Goal: Task Accomplishment & Management: Manage account settings

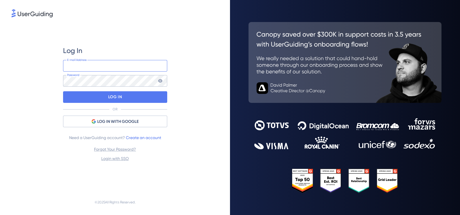
click at [110, 66] on input "email" at bounding box center [115, 66] width 104 height 12
type input "[PERSON_NAME][EMAIL_ADDRESS][PERSON_NAME][DOMAIN_NAME]"
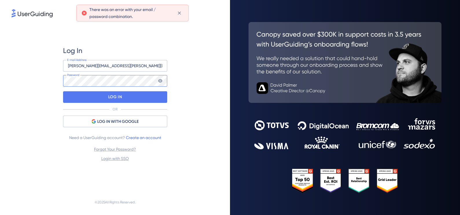
click at [16, 82] on div "Log In [PERSON_NAME][EMAIL_ADDRESS][PERSON_NAME][DOMAIN_NAME] E-mail Address Pa…" at bounding box center [115, 104] width 207 height 171
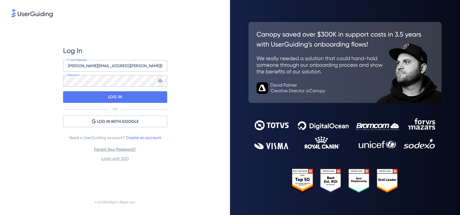
click at [123, 149] on link "Forgot Your Password?" at bounding box center [115, 149] width 42 height 5
click at [125, 149] on link "Forgot Your Password?" at bounding box center [115, 149] width 42 height 5
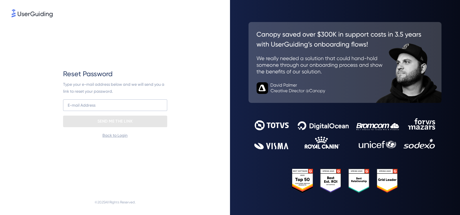
click at [129, 98] on div "Reset Password Type your e-mail address below and we will send you a link to re…" at bounding box center [115, 103] width 104 height 69
click at [127, 105] on input "email" at bounding box center [115, 105] width 104 height 12
type input "[PERSON_NAME][EMAIL_ADDRESS][PERSON_NAME][DOMAIN_NAME]"
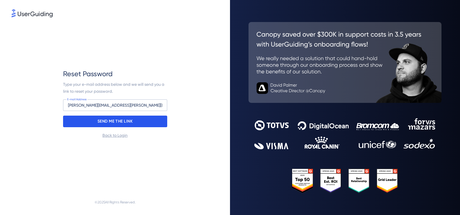
click at [128, 124] on p "SEND ME THE LINK" at bounding box center [115, 121] width 35 height 9
